Goal: Task Accomplishment & Management: Complete application form

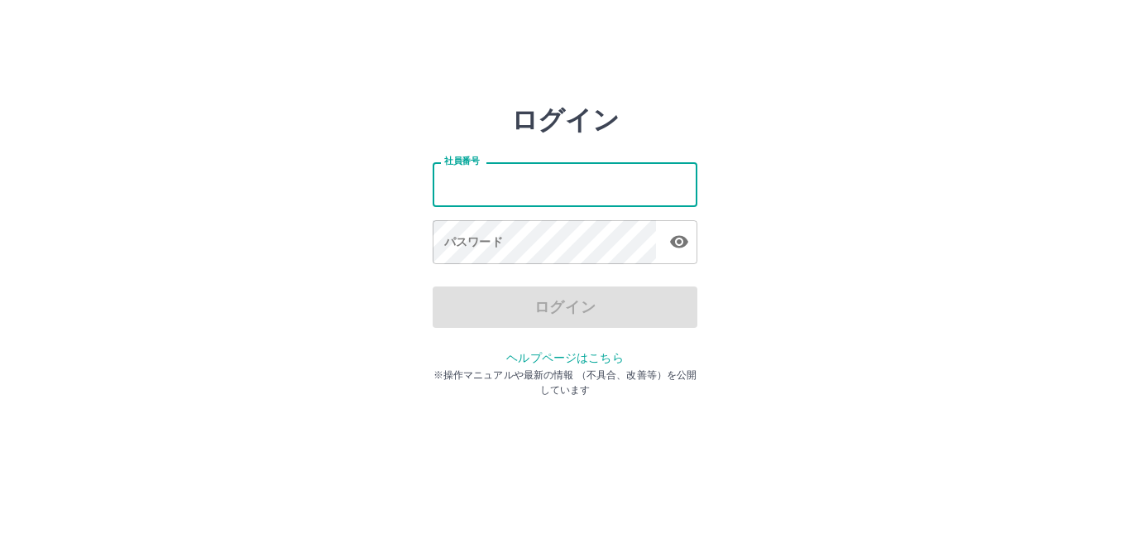
type input "*******"
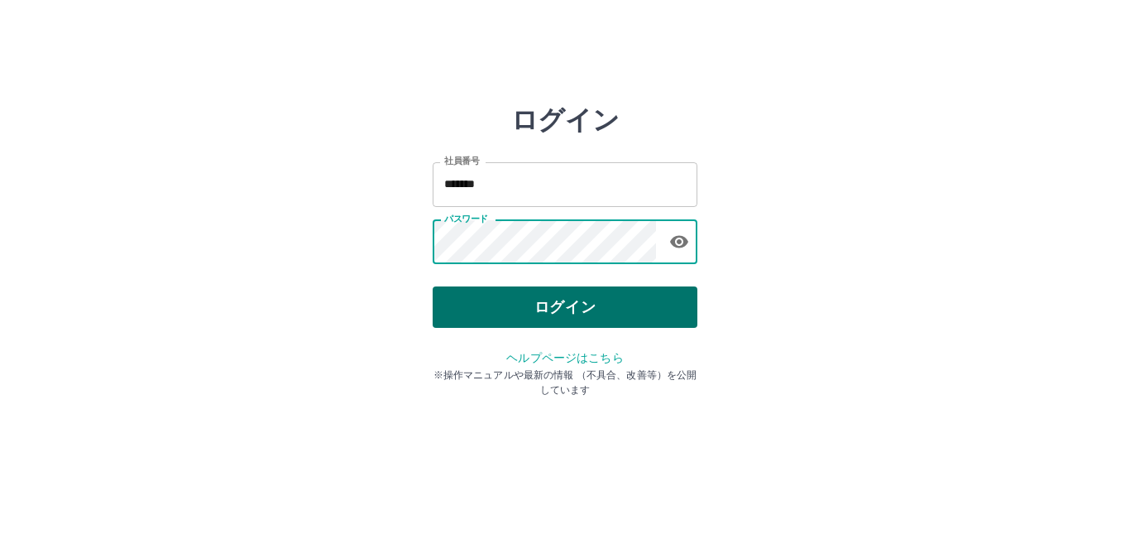
click at [553, 310] on button "ログイン" at bounding box center [565, 306] width 265 height 41
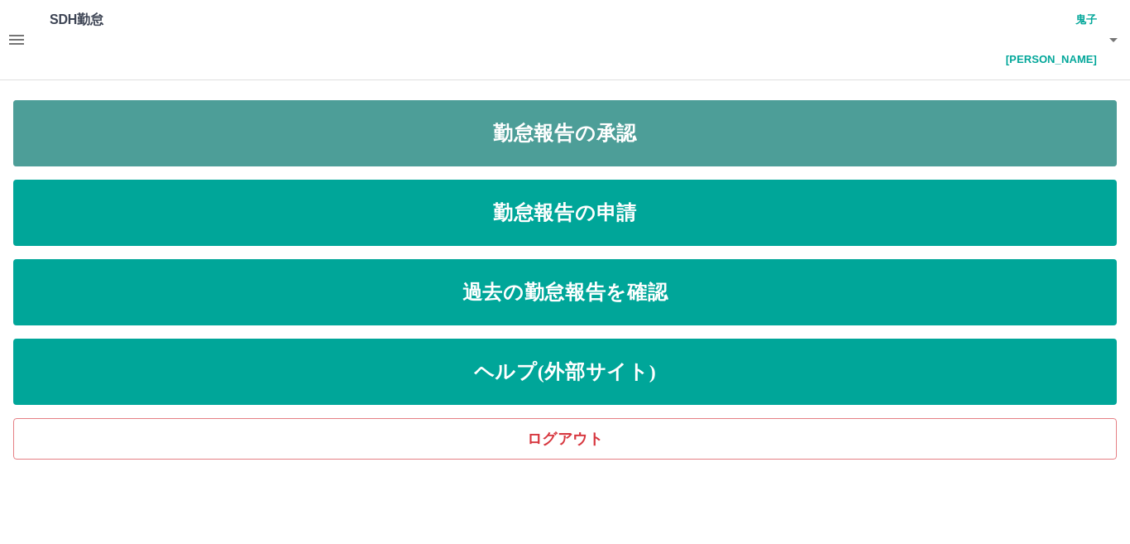
click at [305, 100] on link "勤怠報告の承認" at bounding box center [565, 133] width 1104 height 66
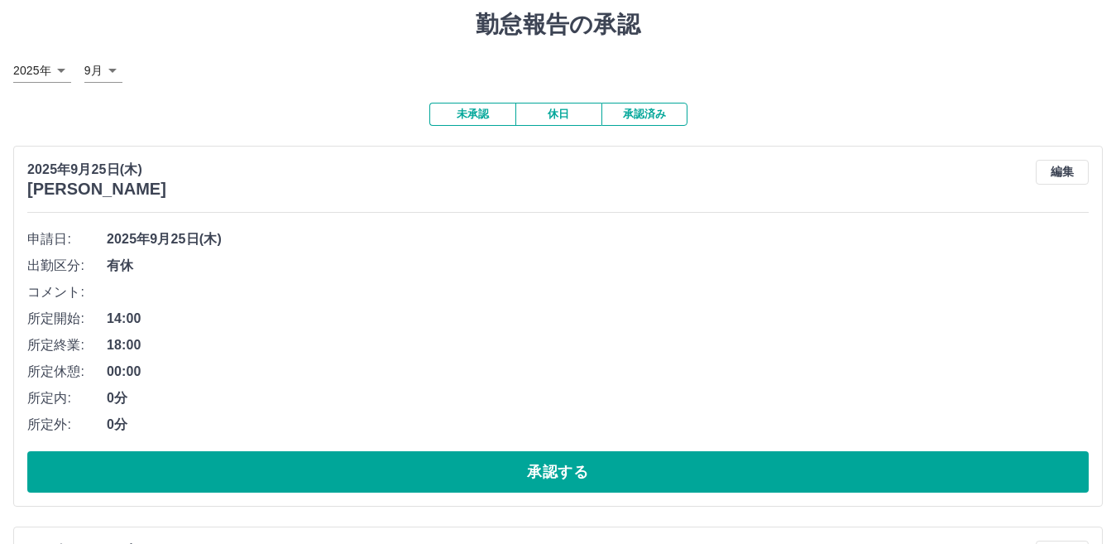
scroll to position [165, 0]
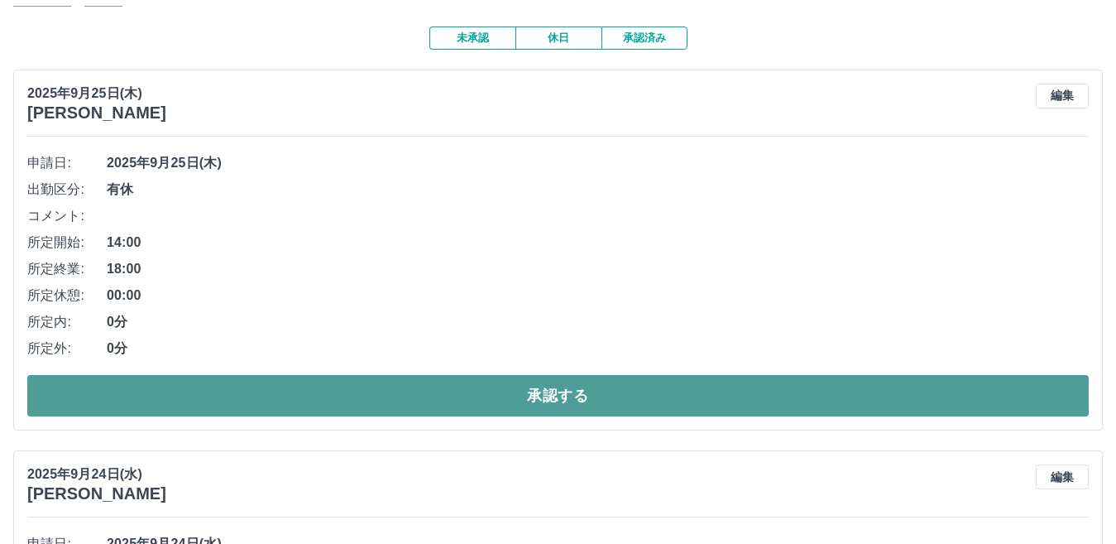
click at [476, 375] on button "承認する" at bounding box center [557, 395] width 1061 height 41
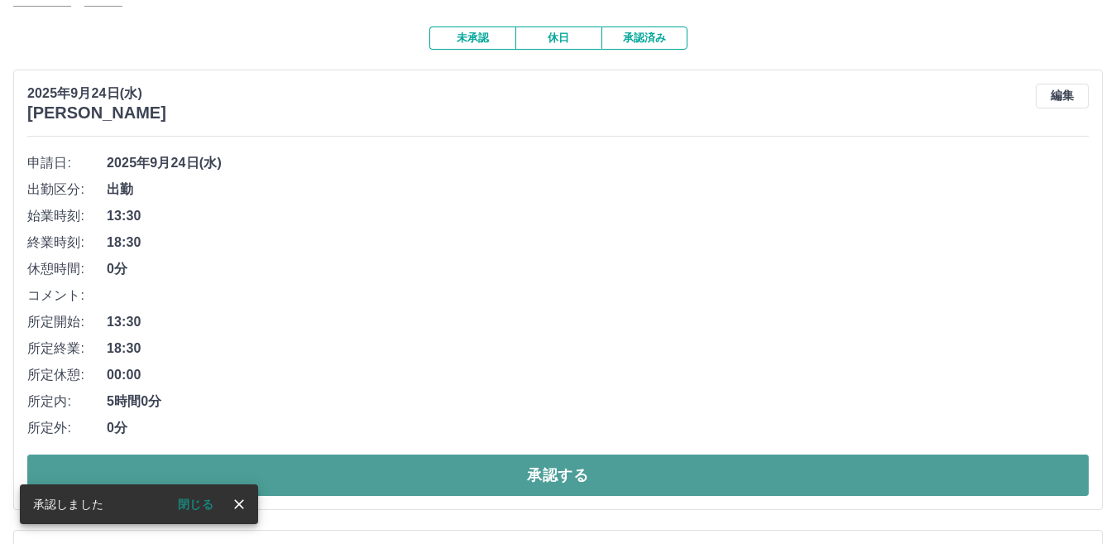
click at [497, 454] on button "承認する" at bounding box center [557, 474] width 1061 height 41
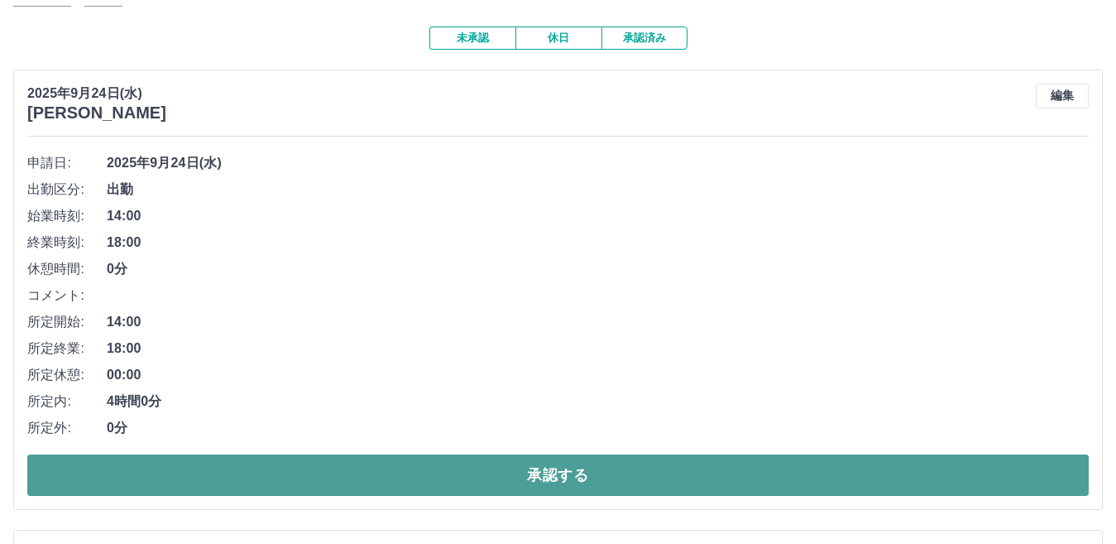
click at [583, 454] on button "承認する" at bounding box center [557, 474] width 1061 height 41
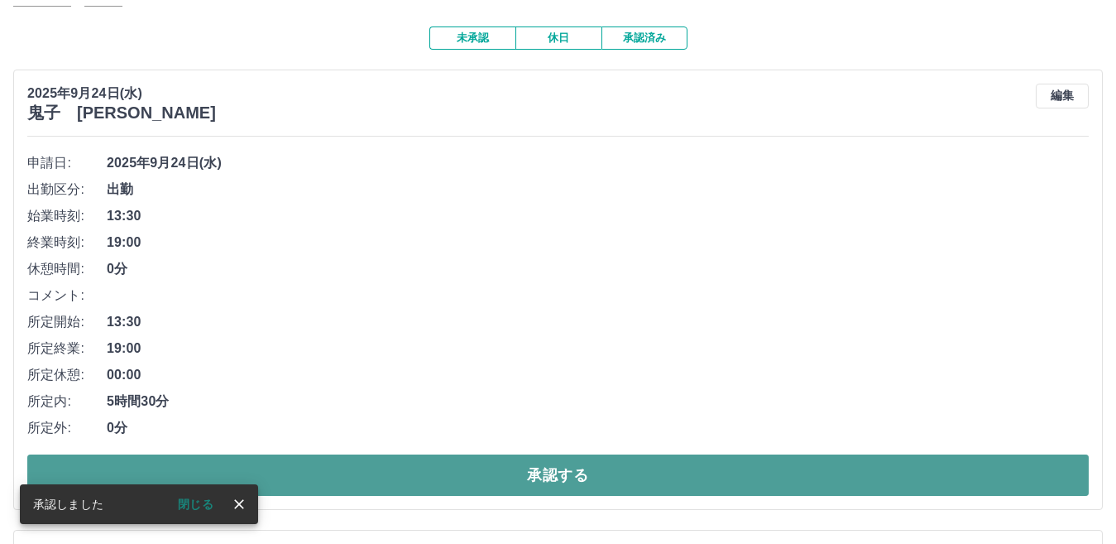
click at [572, 454] on button "承認する" at bounding box center [557, 474] width 1061 height 41
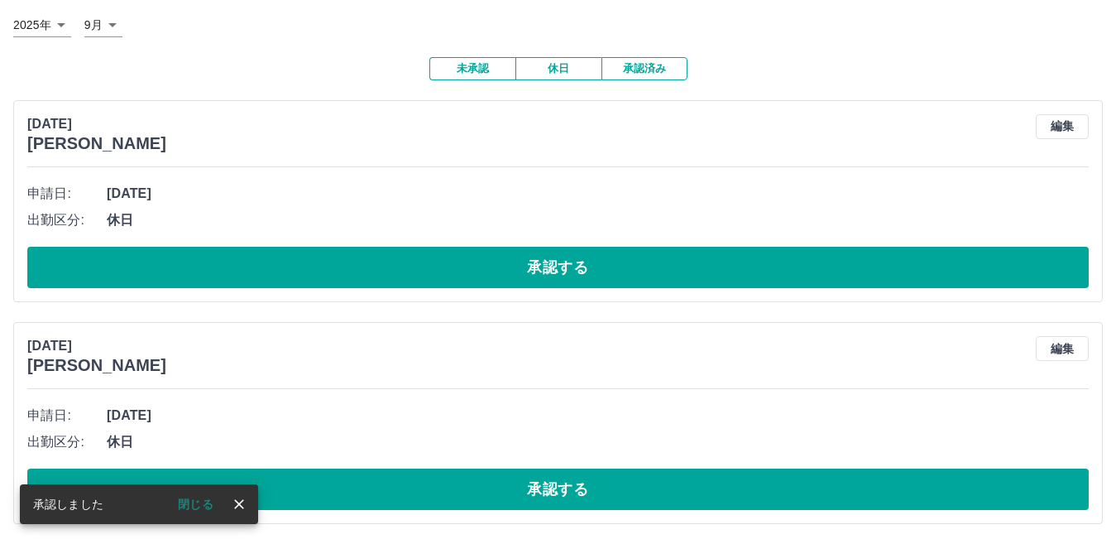
scroll to position [97, 0]
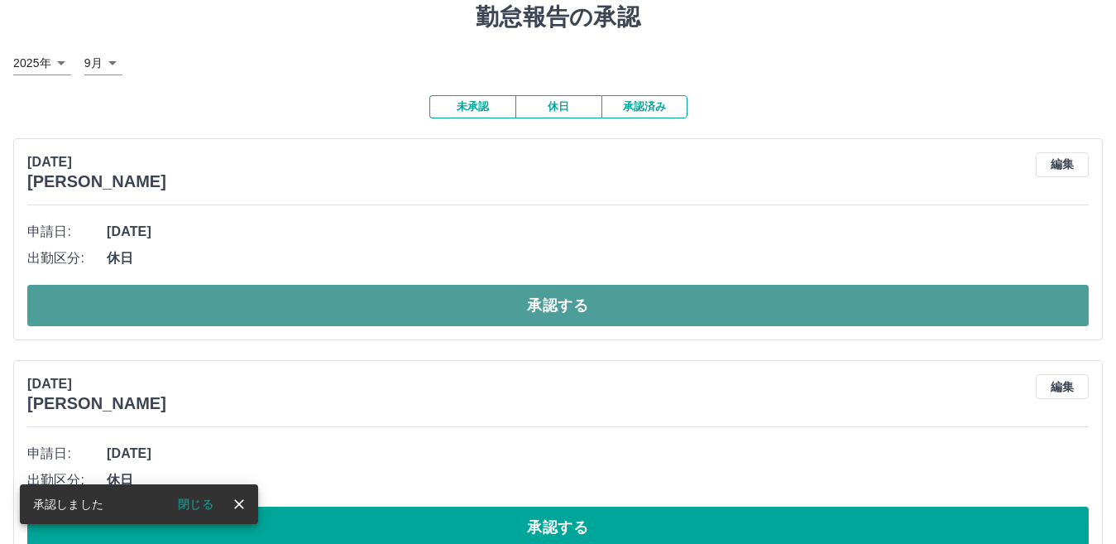
click at [534, 285] on button "承認する" at bounding box center [557, 305] width 1061 height 41
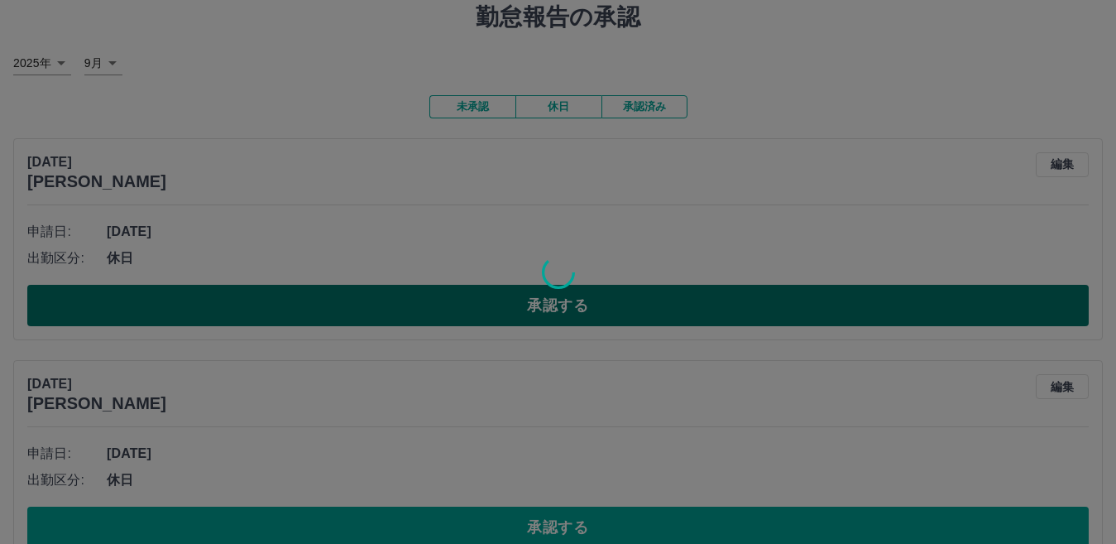
scroll to position [0, 0]
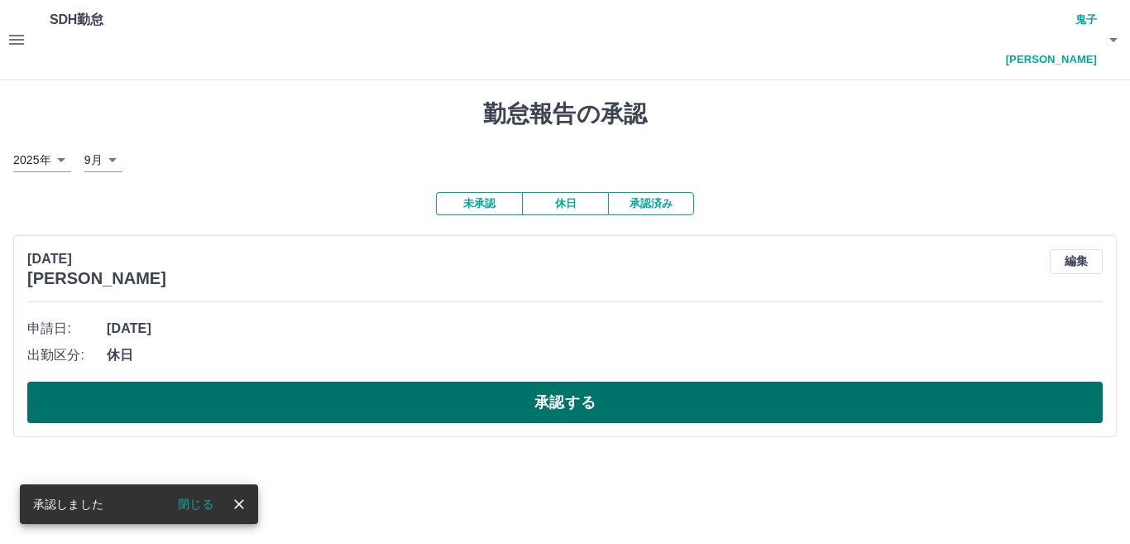
click at [548, 381] on button "承認する" at bounding box center [564, 401] width 1075 height 41
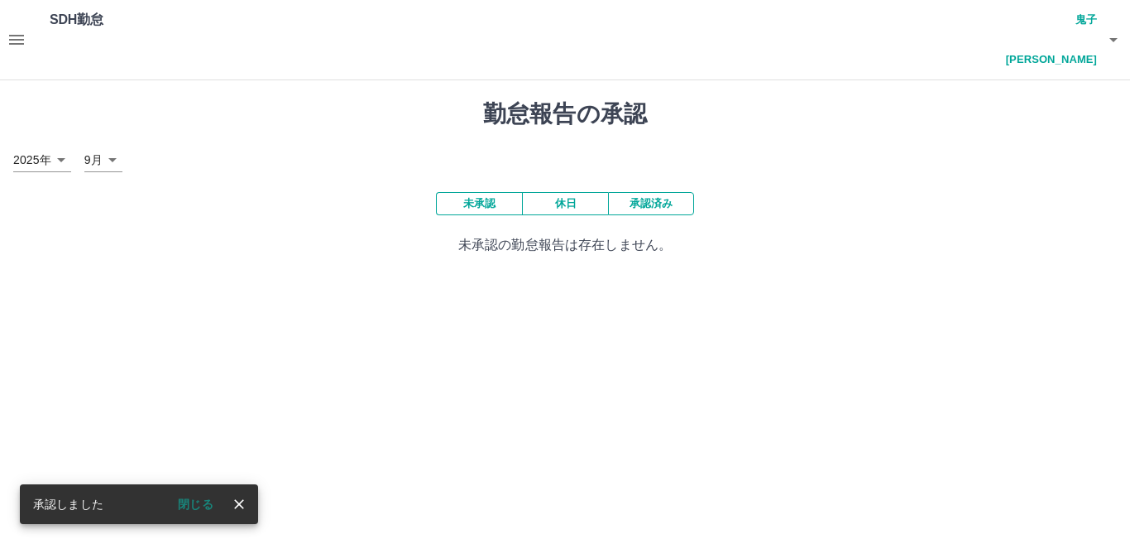
click at [672, 192] on button "承認済み" at bounding box center [651, 203] width 86 height 23
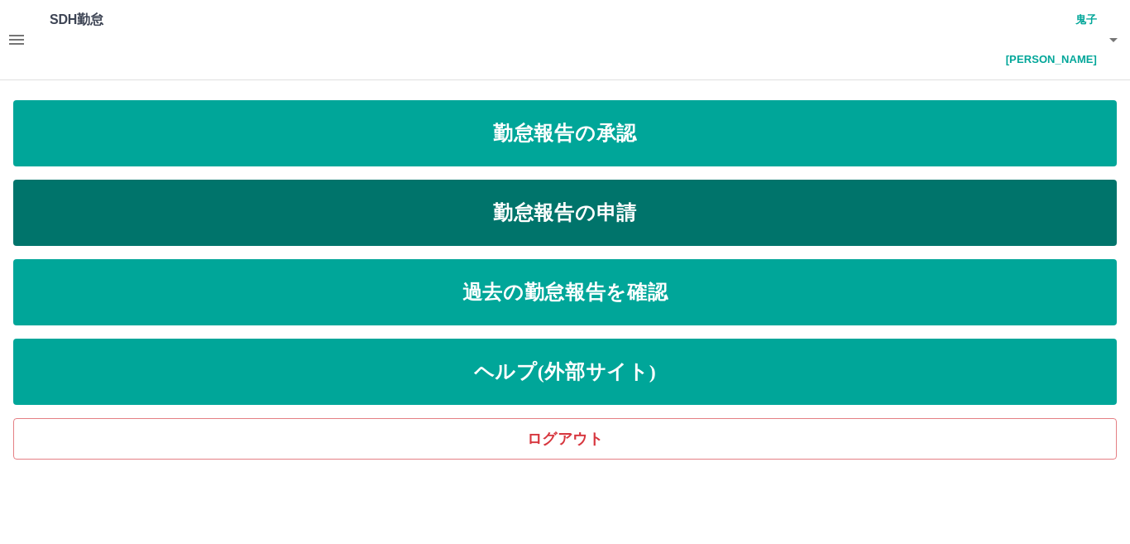
click at [307, 180] on link "勤怠報告の申請" at bounding box center [565, 213] width 1104 height 66
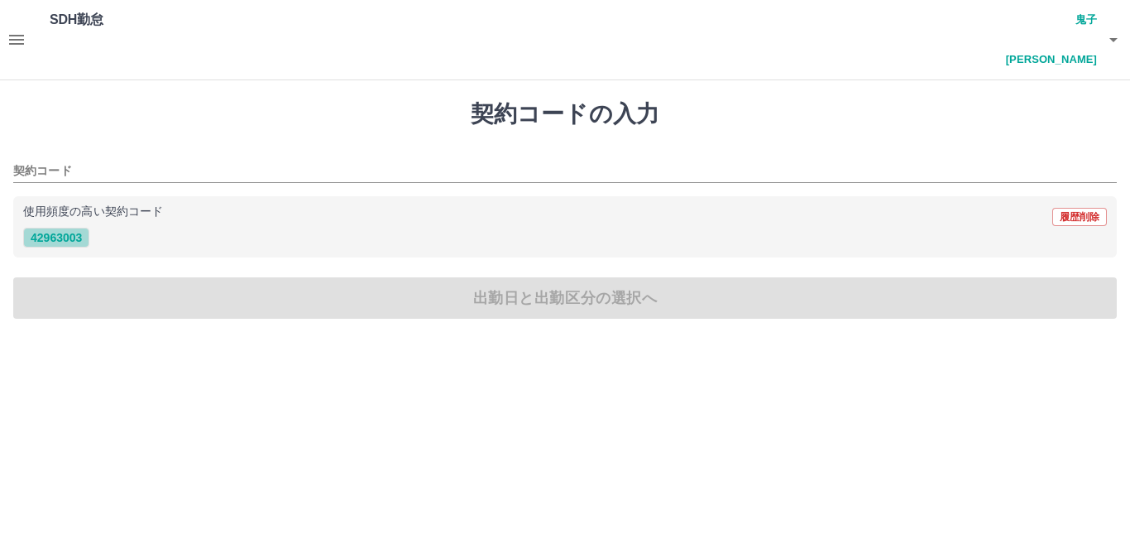
click at [78, 227] on button "42963003" at bounding box center [56, 237] width 66 height 20
type input "********"
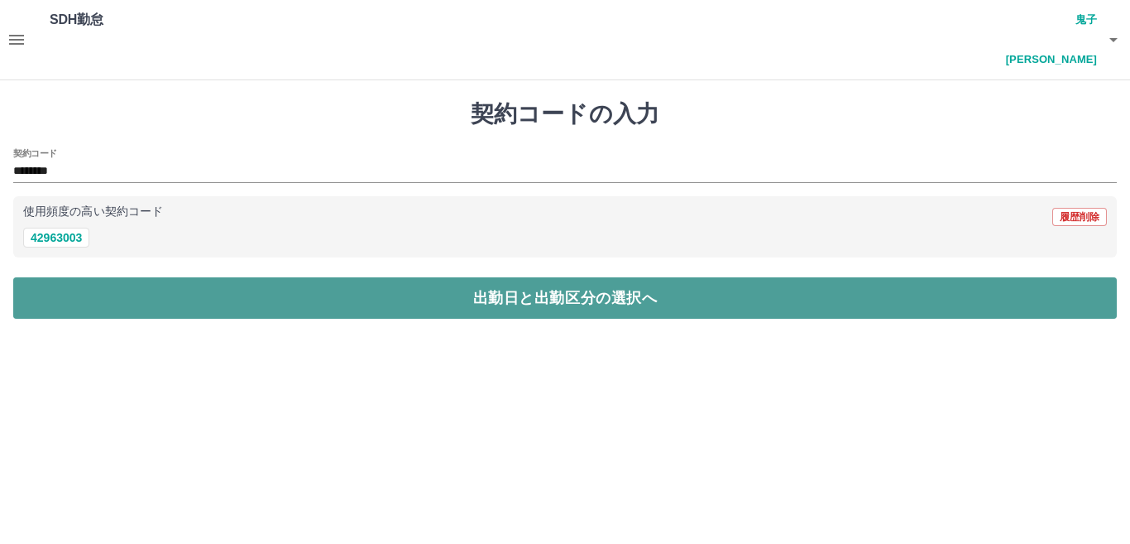
click at [187, 277] on button "出勤日と出勤区分の選択へ" at bounding box center [565, 297] width 1104 height 41
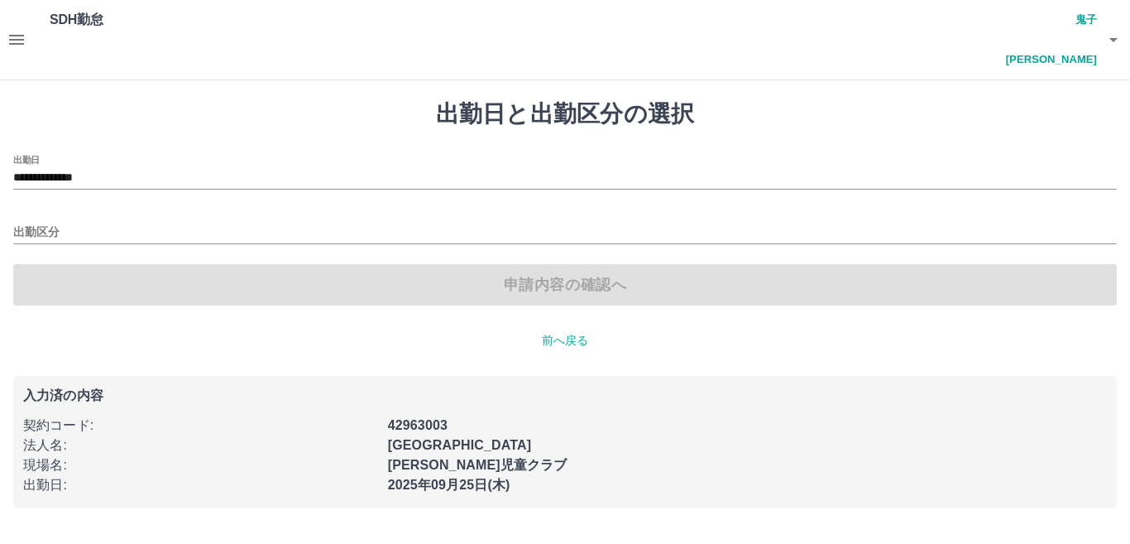
click at [94, 209] on div "出勤区分" at bounding box center [565, 226] width 1104 height 35
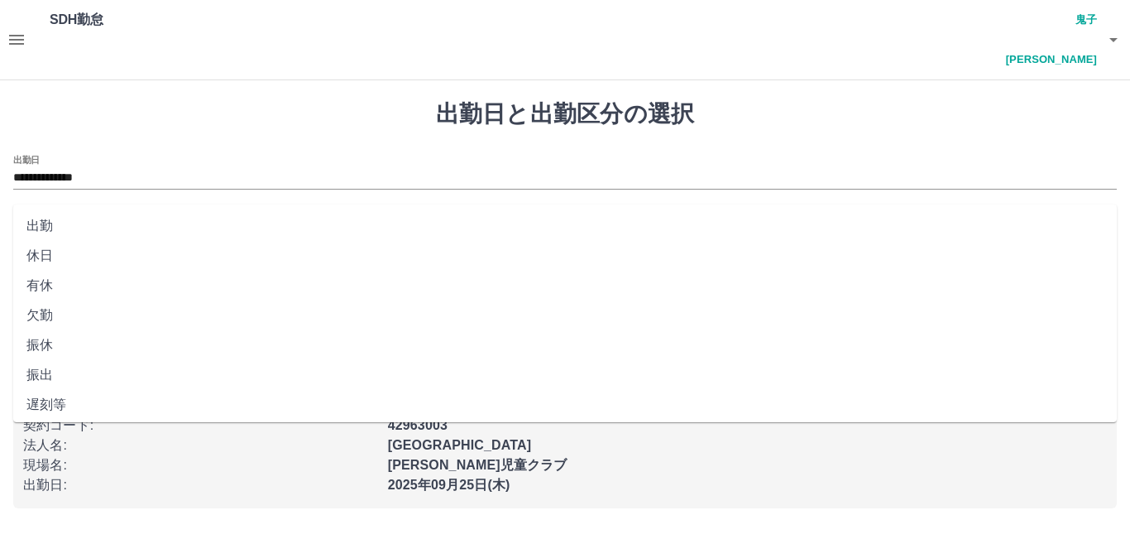
click at [57, 223] on input "出勤区分" at bounding box center [565, 233] width 1104 height 21
click at [45, 227] on li "出勤" at bounding box center [565, 226] width 1104 height 30
type input "**"
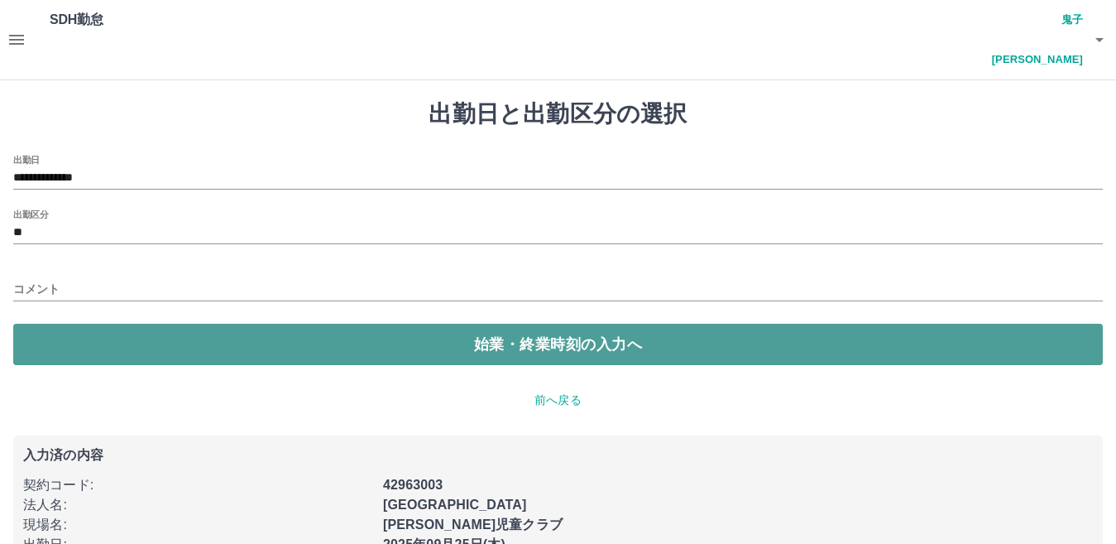
click at [313, 323] on button "始業・終業時刻の入力へ" at bounding box center [557, 343] width 1089 height 41
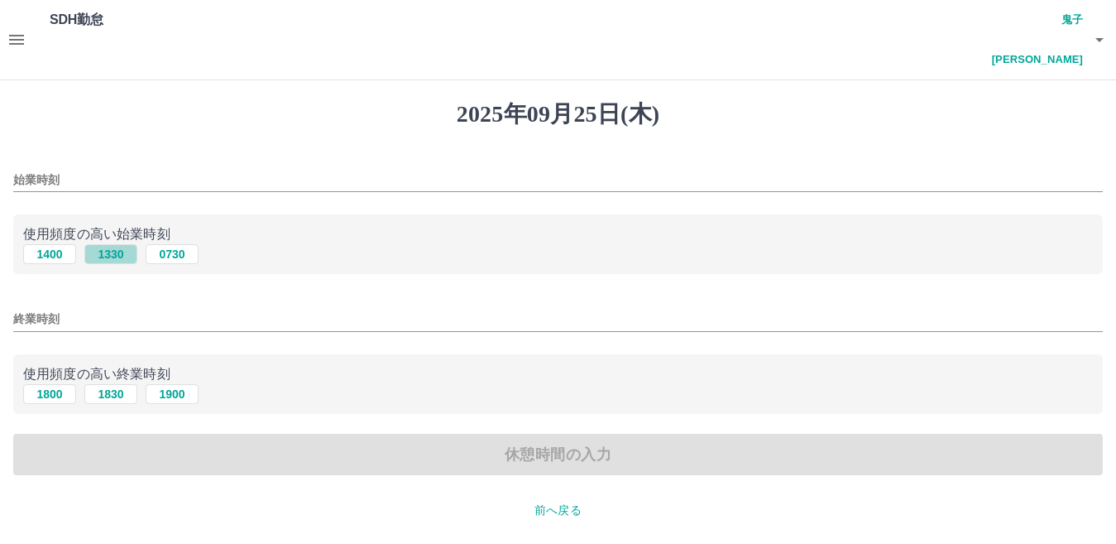
click at [127, 244] on button "1330" at bounding box center [110, 254] width 53 height 20
type input "****"
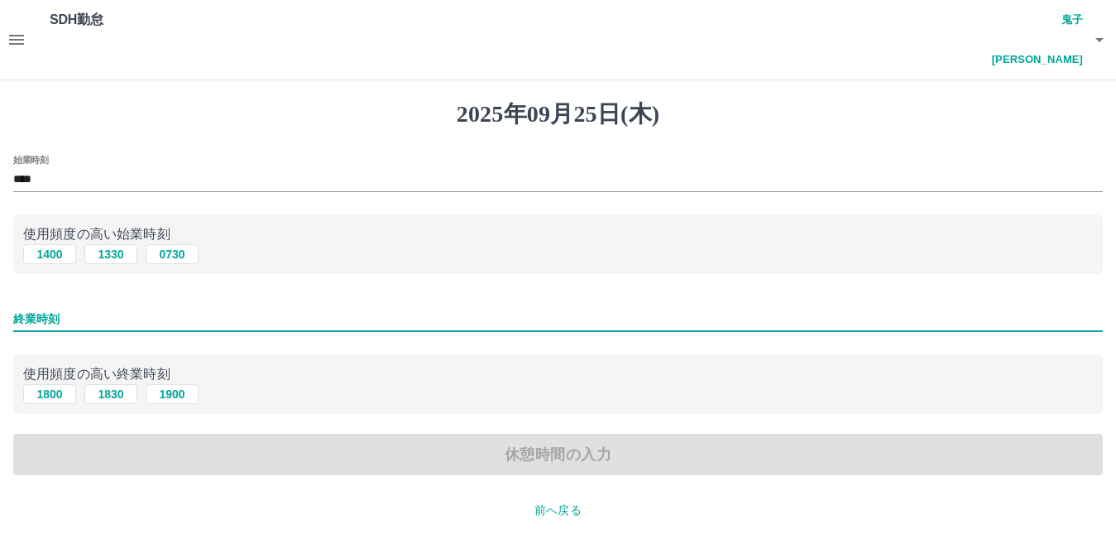
click at [74, 307] on input "終業時刻" at bounding box center [557, 319] width 1089 height 24
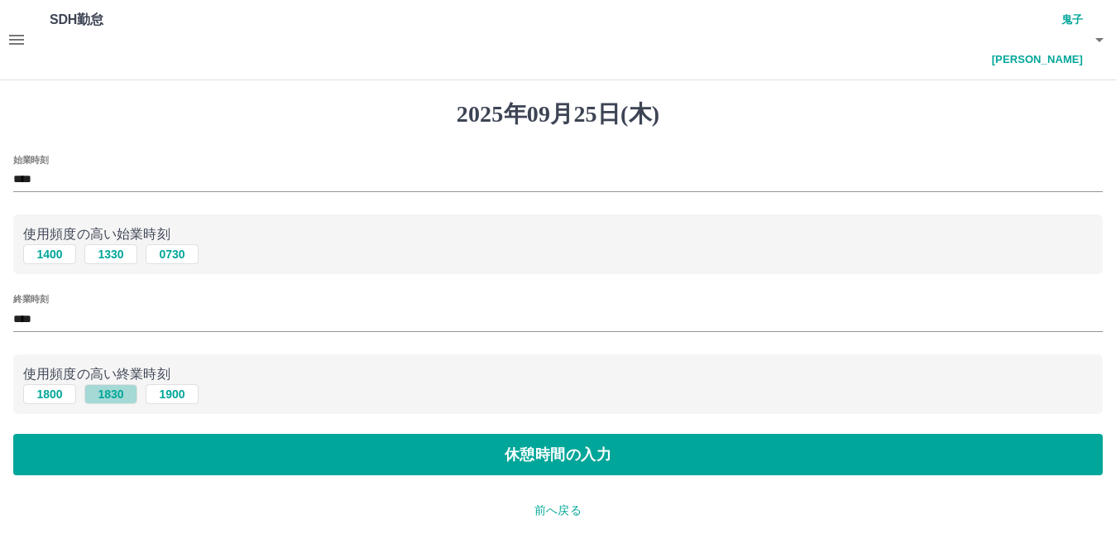
click at [112, 384] on button "1830" at bounding box center [110, 394] width 53 height 20
type input "****"
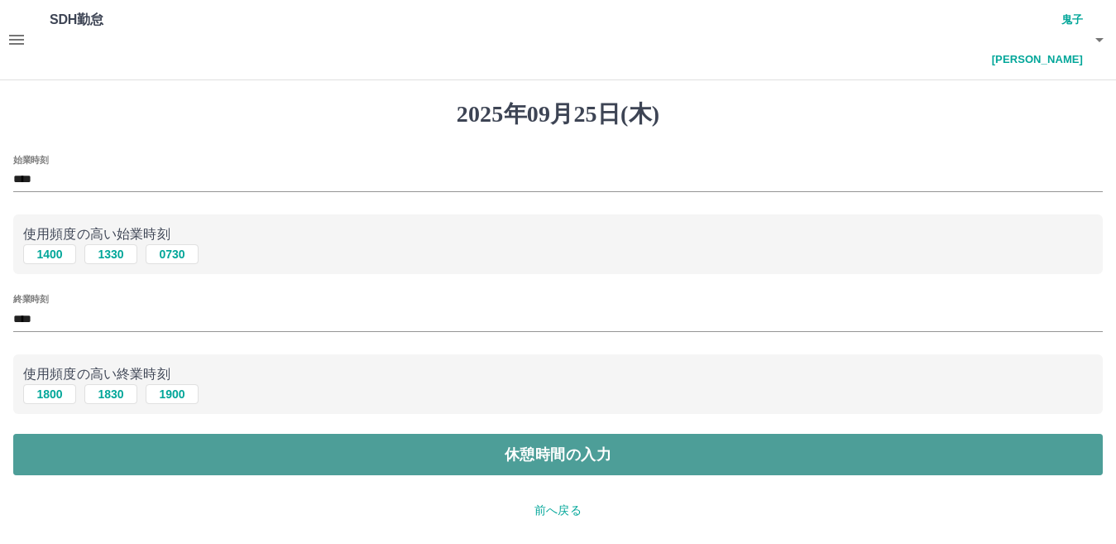
click at [539, 433] on button "休憩時間の入力" at bounding box center [557, 453] width 1089 height 41
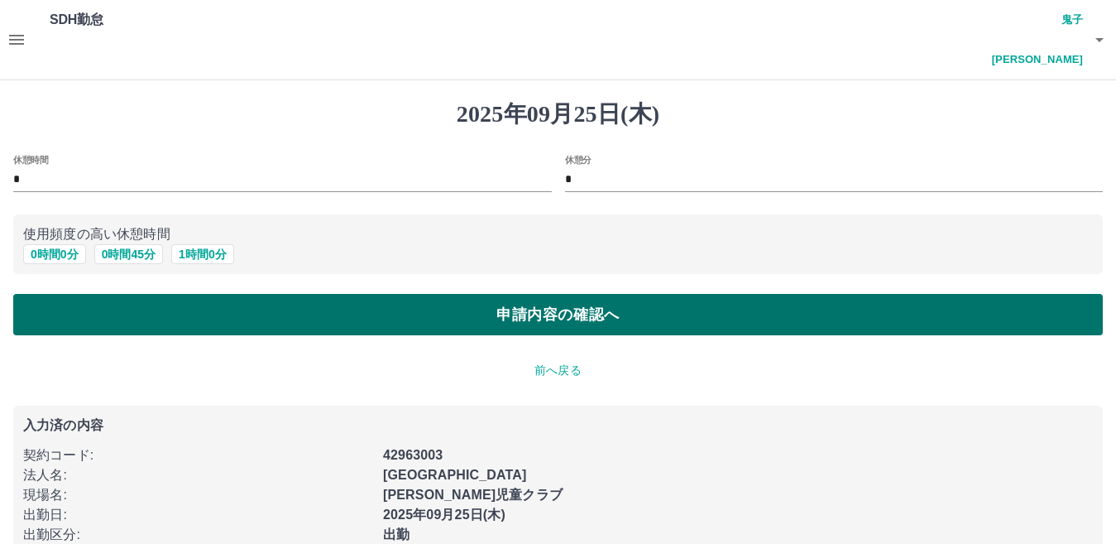
click at [448, 294] on button "申請内容の確認へ" at bounding box center [557, 314] width 1089 height 41
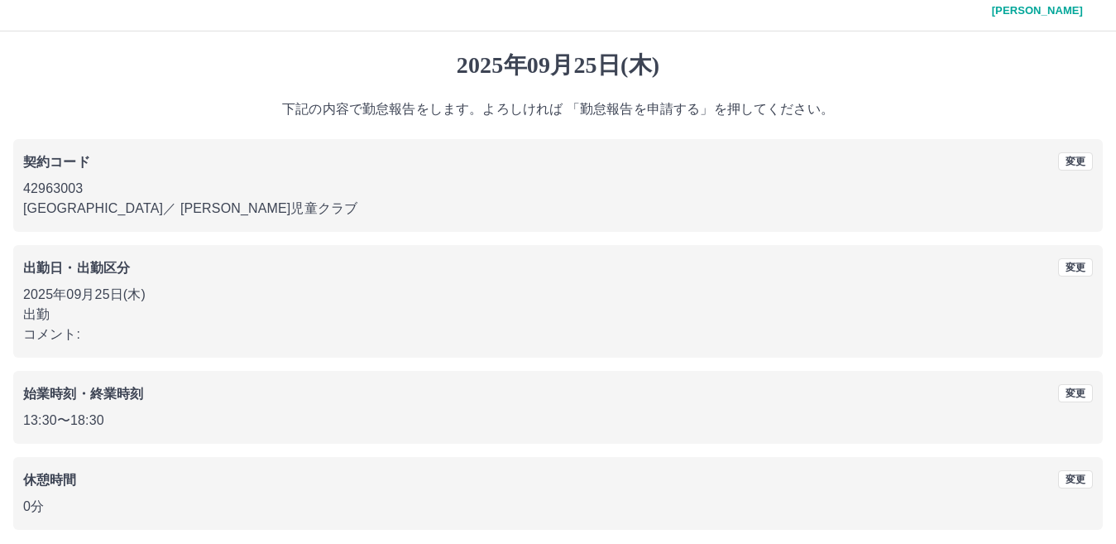
scroll to position [76, 0]
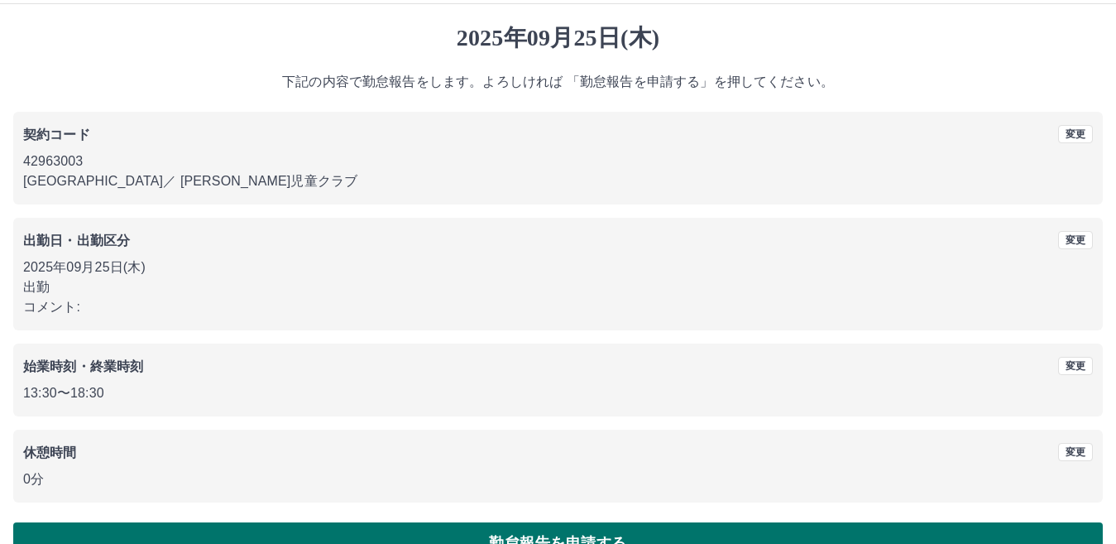
click at [466, 522] on button "勤怠報告を申請する" at bounding box center [557, 542] width 1089 height 41
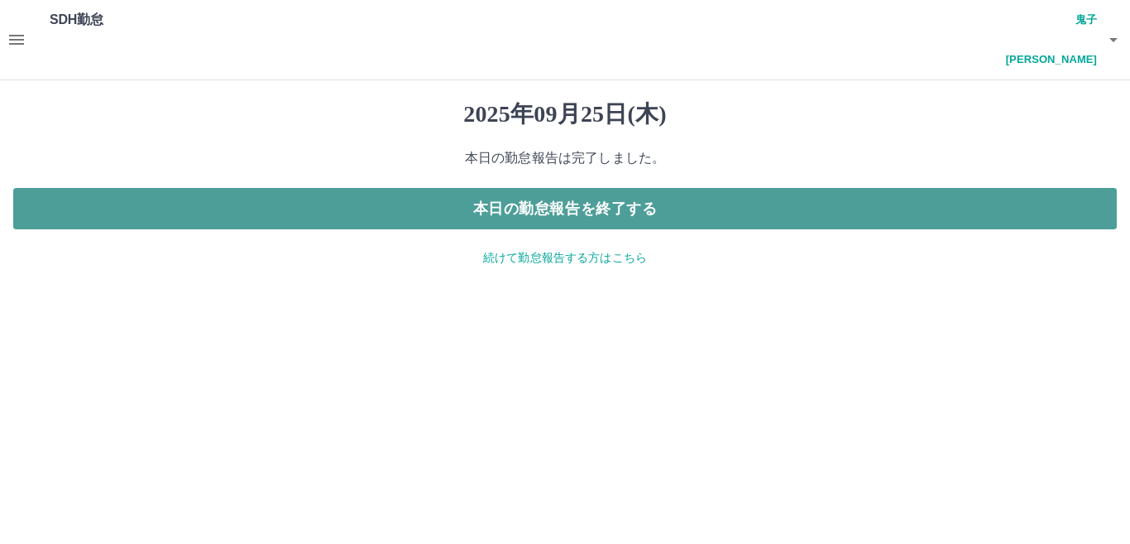
click at [373, 188] on button "本日の勤怠報告を終了する" at bounding box center [565, 208] width 1104 height 41
